Goal: Book appointment/travel/reservation

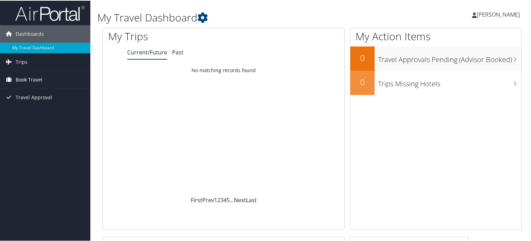
click at [29, 79] on span "Book Travel" at bounding box center [29, 79] width 27 height 17
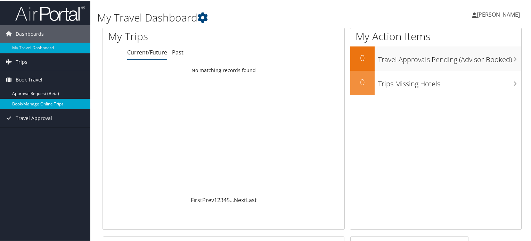
click at [35, 101] on link "Book/Manage Online Trips" at bounding box center [45, 103] width 90 height 10
